Goal: Check status: Check status

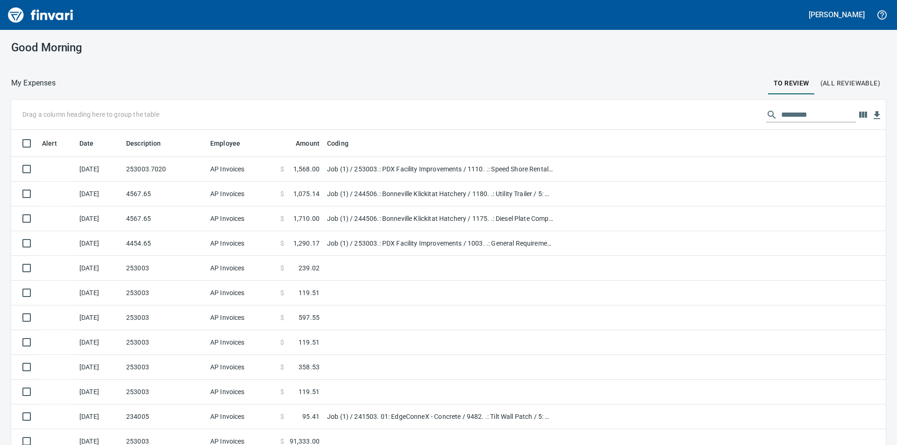
scroll to position [335, 853]
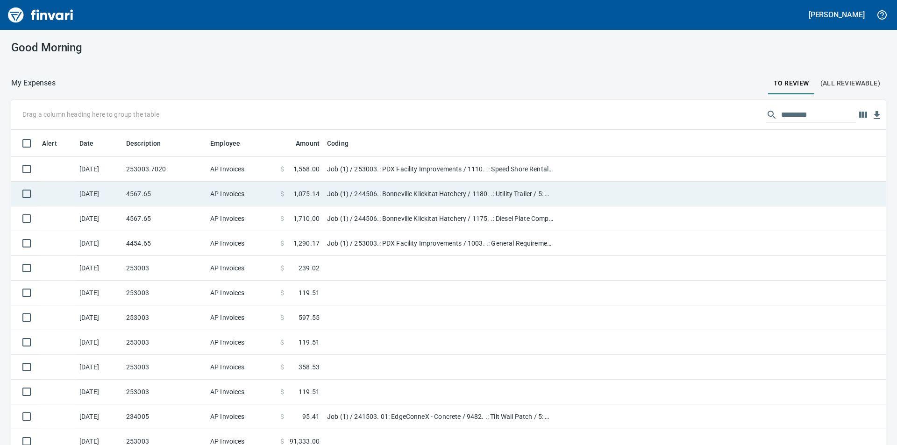
click at [439, 197] on td "Job (1) / 244506.: Bonneville Klickitat Hatchery / 1180. .: Utility Trailer / 5…" at bounding box center [440, 194] width 234 height 25
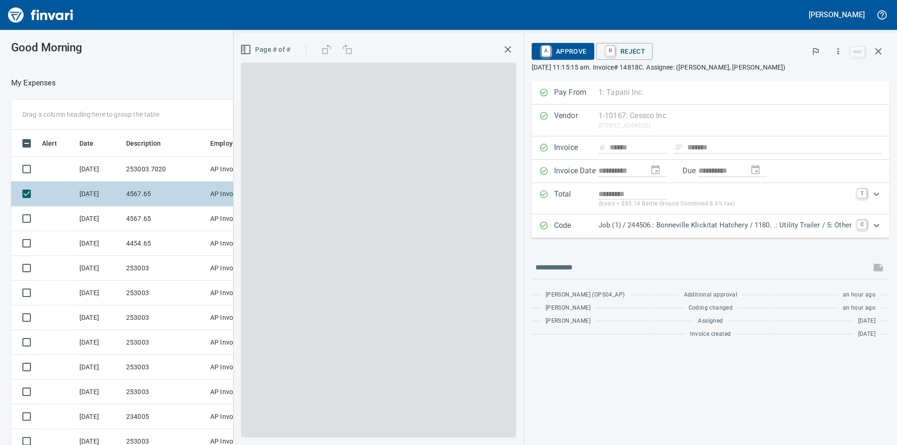
scroll to position [335, 620]
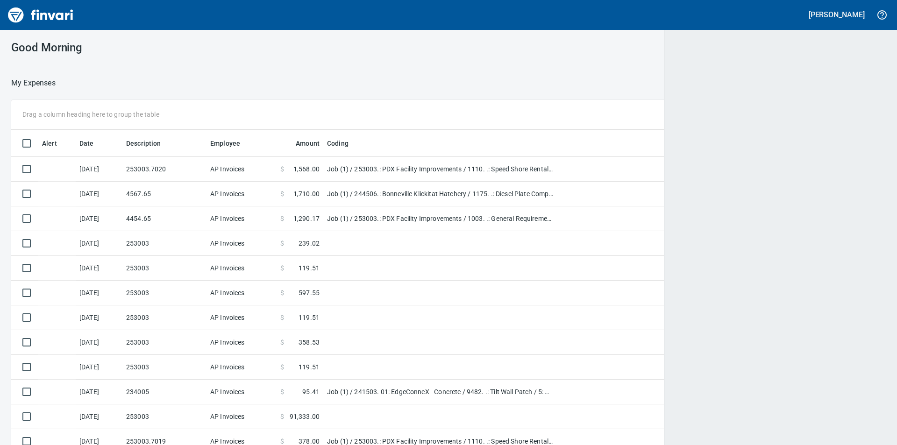
scroll to position [335, 851]
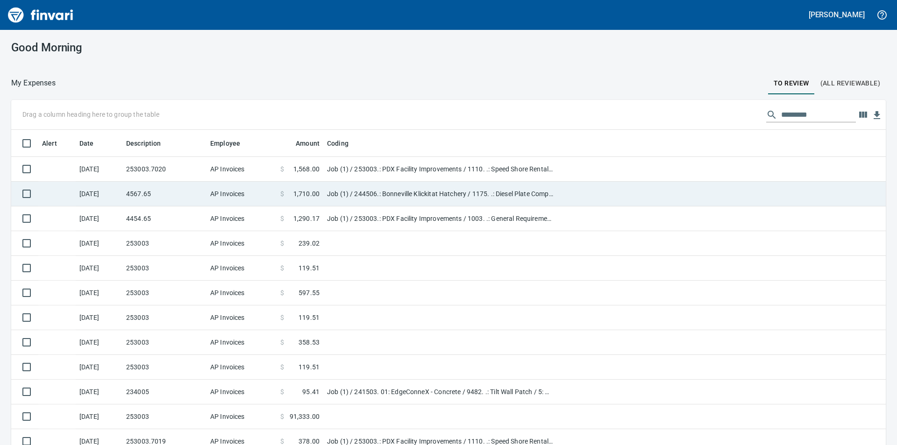
click at [363, 185] on td "Job (1) / 244506.: Bonneville Klickitat Hatchery / 1175. .: Diesel Plate Compac…" at bounding box center [440, 194] width 234 height 25
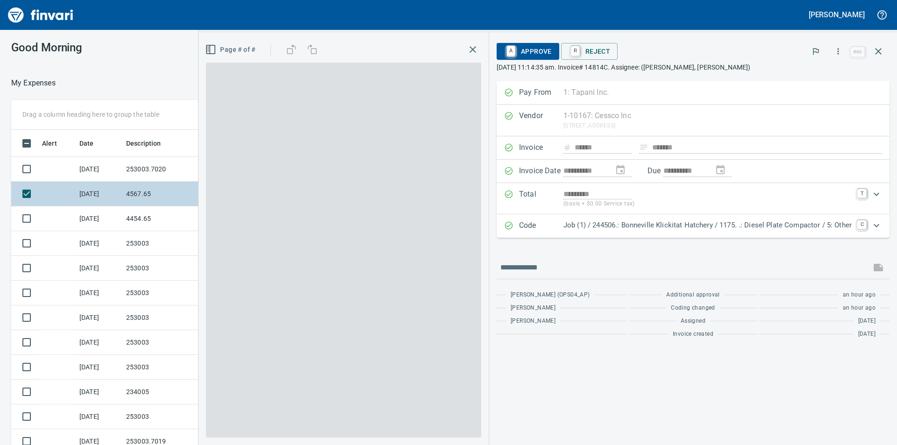
scroll to position [335, 620]
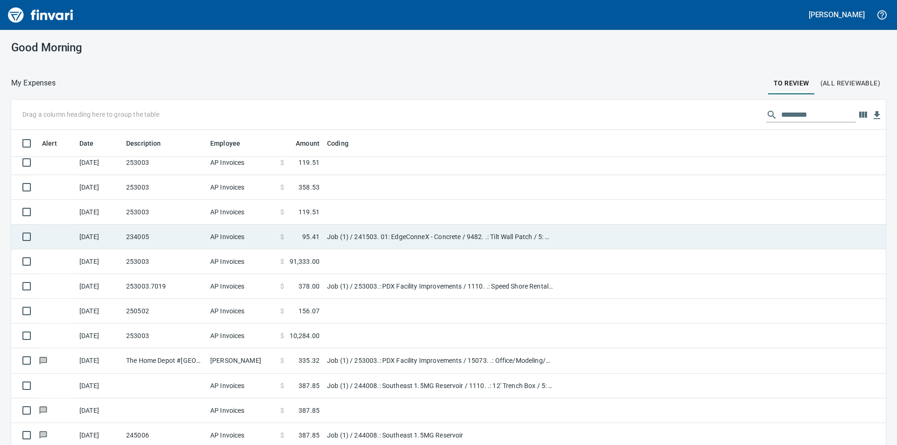
scroll to position [131, 0]
click at [199, 234] on td "234005" at bounding box center [164, 236] width 84 height 25
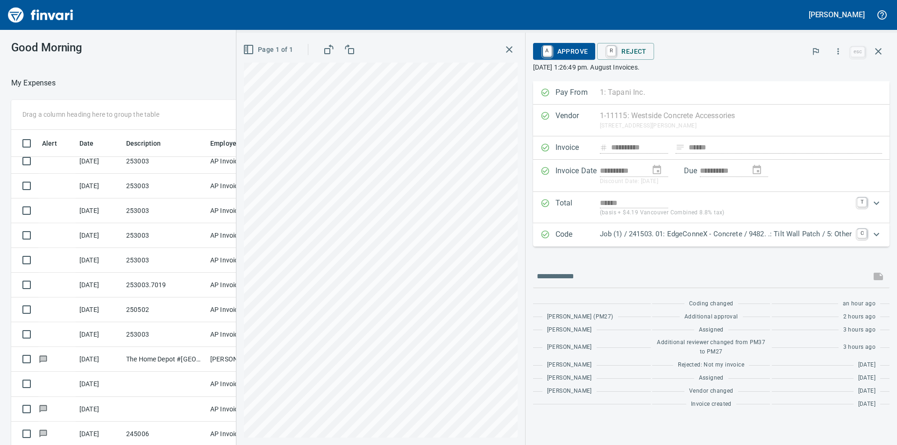
scroll to position [106, 0]
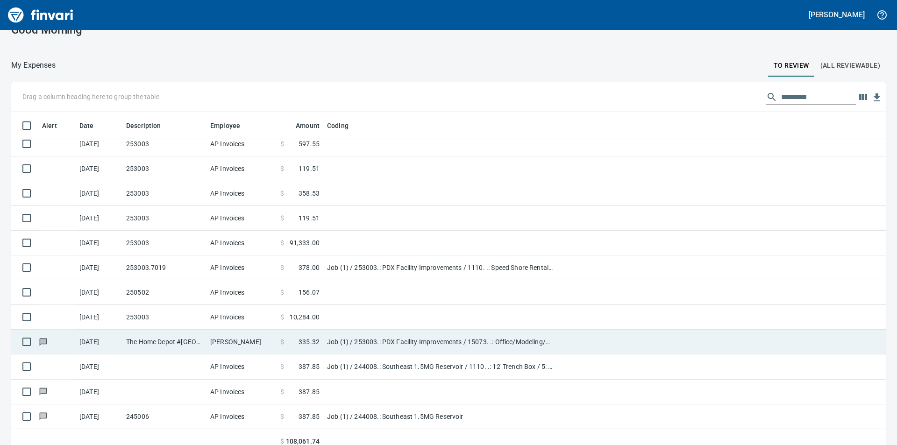
scroll to position [27, 0]
